Goal: Task Accomplishment & Management: Use online tool/utility

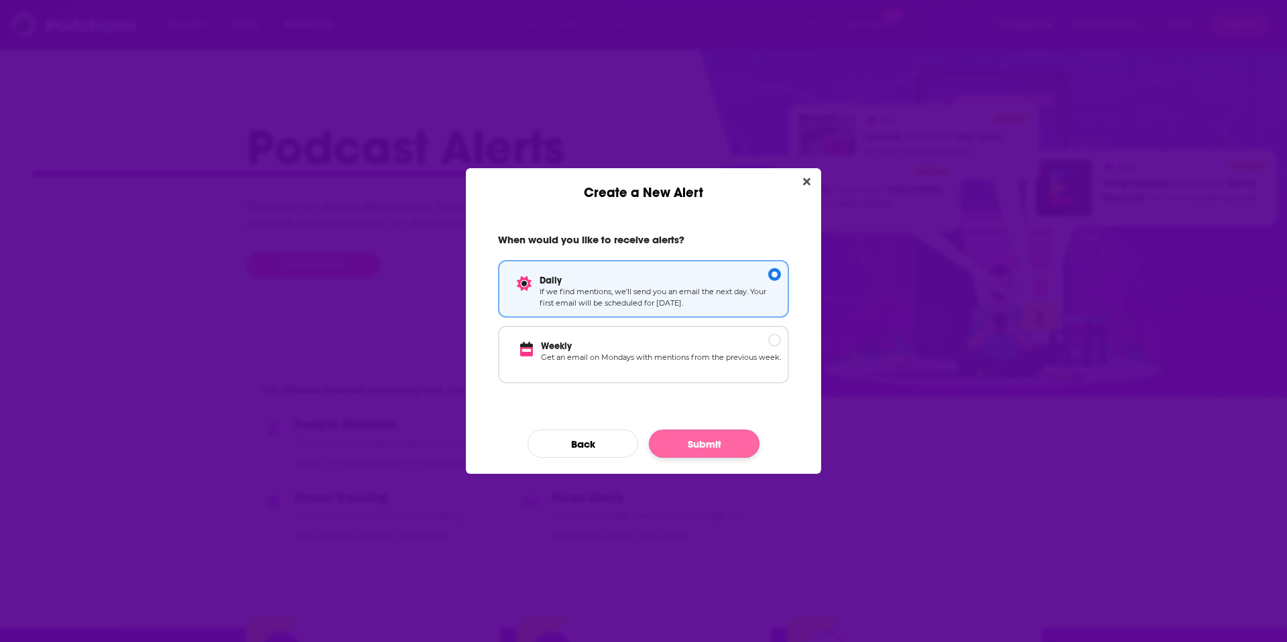
click at [728, 445] on button "Submit" at bounding box center [704, 444] width 111 height 28
click at [596, 446] on button "Back" at bounding box center [583, 444] width 111 height 28
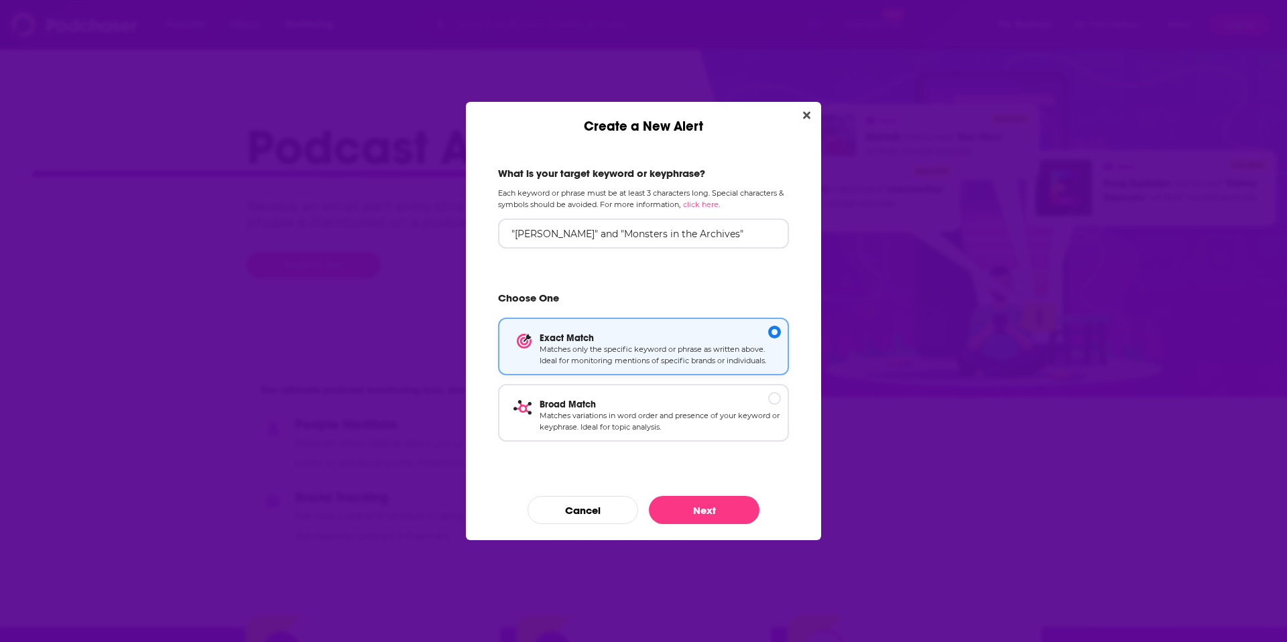
click at [649, 341] on p "Exact Match" at bounding box center [660, 338] width 241 height 11
click at [701, 515] on button "Next" at bounding box center [704, 510] width 111 height 28
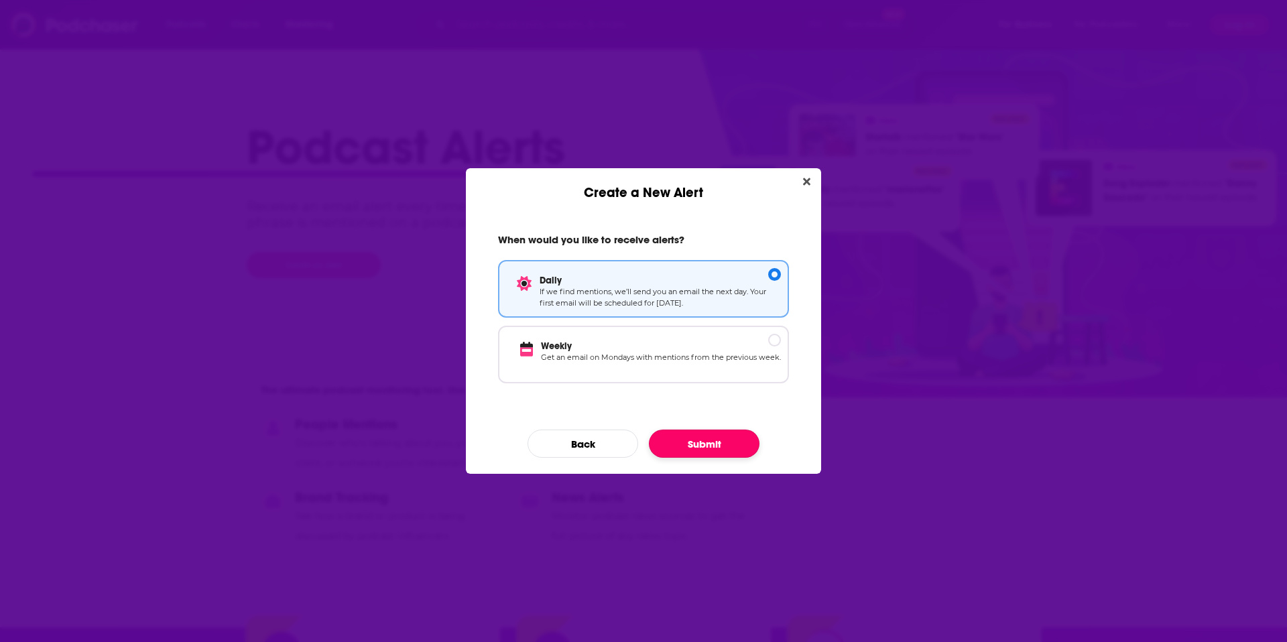
click at [693, 442] on button "Submit" at bounding box center [704, 444] width 111 height 28
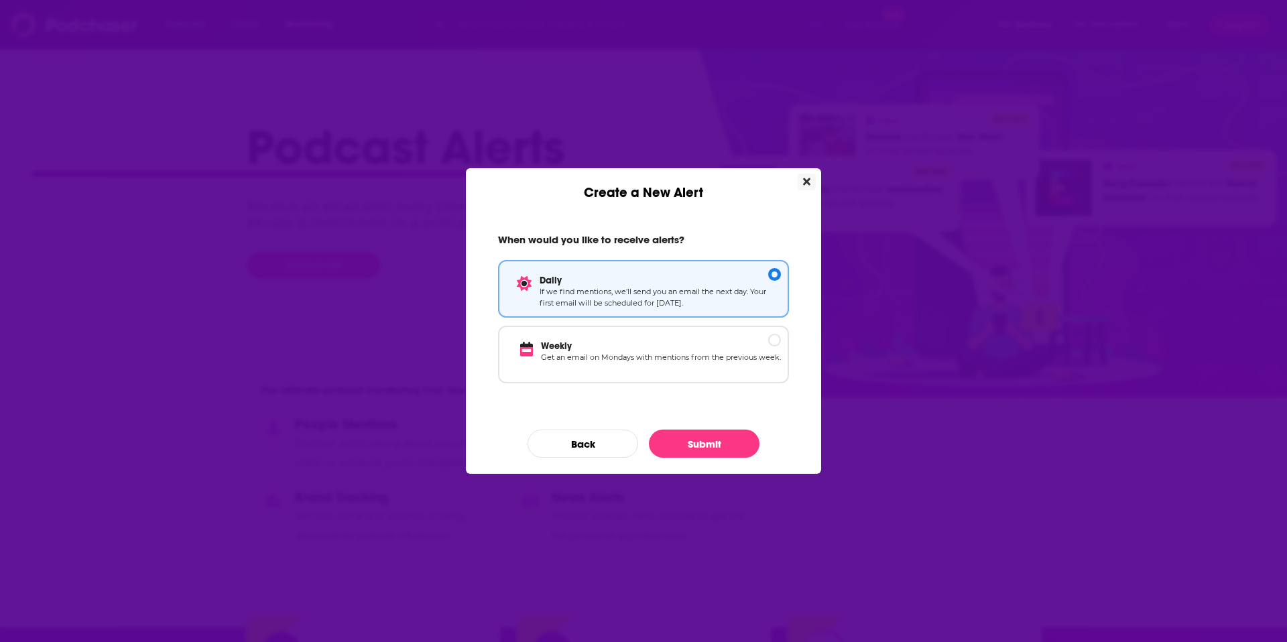
click at [811, 175] on button "Close" at bounding box center [807, 182] width 18 height 17
